Goal: Information Seeking & Learning: Check status

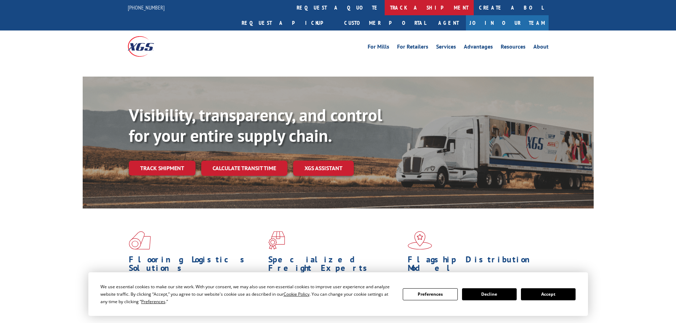
click at [385, 2] on link "track a shipment" at bounding box center [429, 7] width 89 height 15
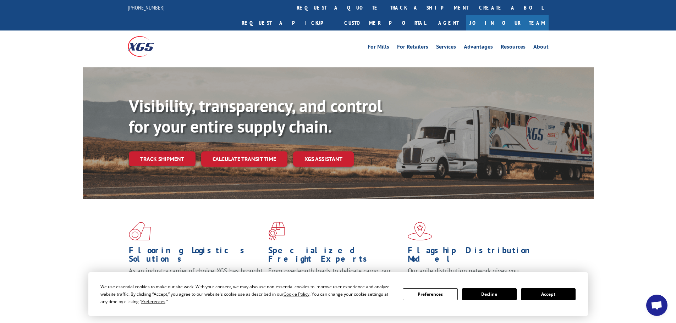
click at [559, 295] on button "Accept" at bounding box center [548, 295] width 55 height 12
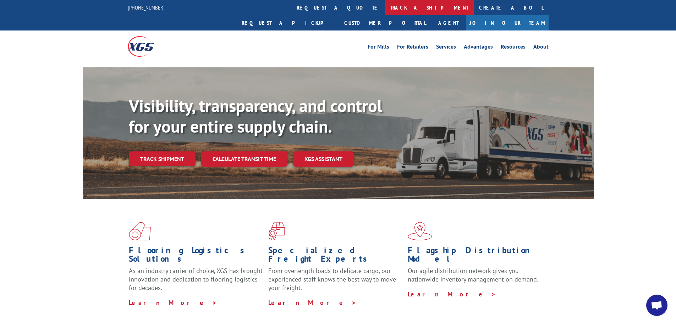
click at [385, 5] on link "track a shipment" at bounding box center [429, 7] width 89 height 15
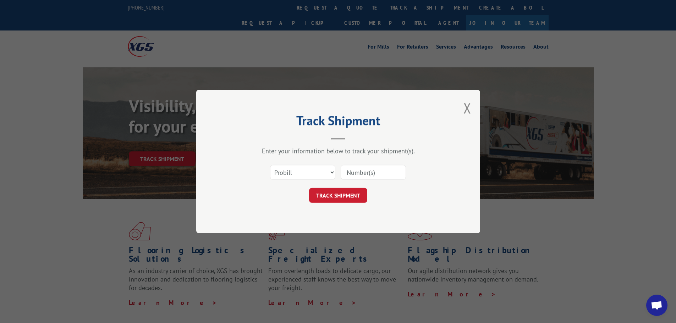
drag, startPoint x: 288, startPoint y: 159, endPoint x: 297, endPoint y: 175, distance: 18.0
click at [288, 159] on div "Enter your information below to track your shipment(s). Select category... Prob…" at bounding box center [338, 175] width 213 height 56
click at [297, 175] on select "Select category... Probill BOL PO" at bounding box center [302, 172] width 65 height 15
select select "bol"
click at [270, 165] on select "Select category... Probill BOL PO" at bounding box center [302, 172] width 65 height 15
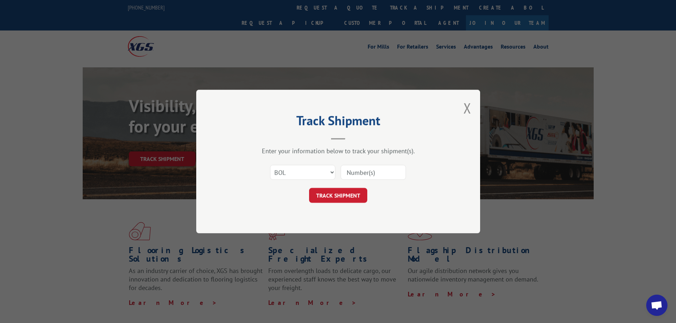
paste input "7078889"
type input "7078889"
click at [351, 192] on button "TRACK SHIPMENT" at bounding box center [338, 195] width 58 height 15
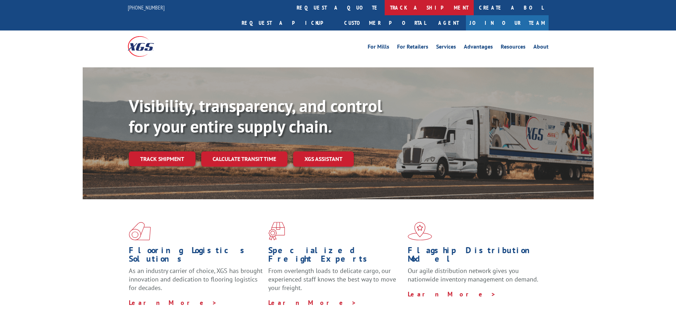
click at [385, 6] on link "track a shipment" at bounding box center [429, 7] width 89 height 15
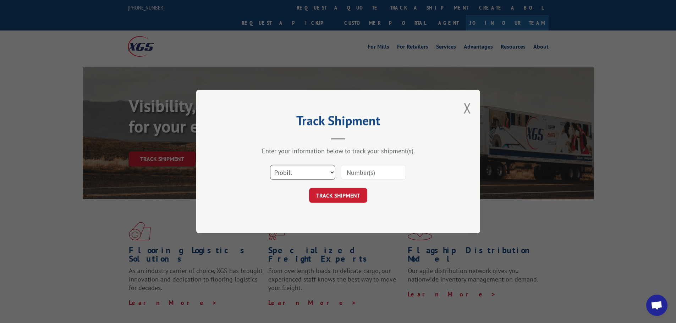
click at [305, 176] on select "Select category... Probill BOL PO" at bounding box center [302, 172] width 65 height 15
select select "bol"
click at [270, 165] on select "Select category... Probill BOL PO" at bounding box center [302, 172] width 65 height 15
paste input "5606481"
type input "5606481"
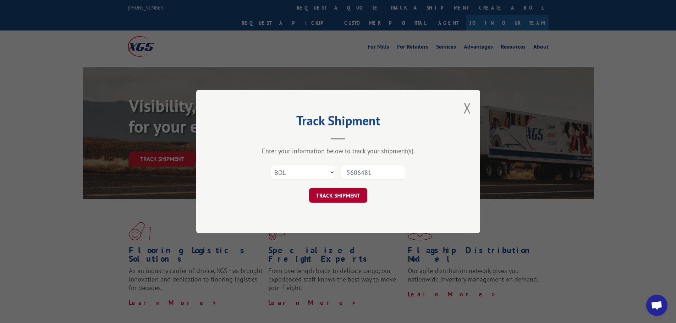
click at [355, 197] on button "TRACK SHIPMENT" at bounding box center [338, 195] width 58 height 15
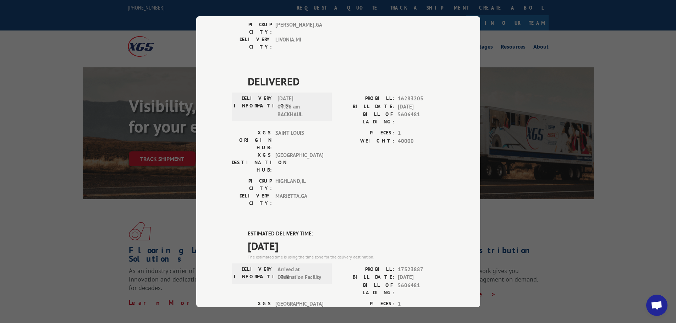
scroll to position [35, 0]
